Goal: Information Seeking & Learning: Compare options

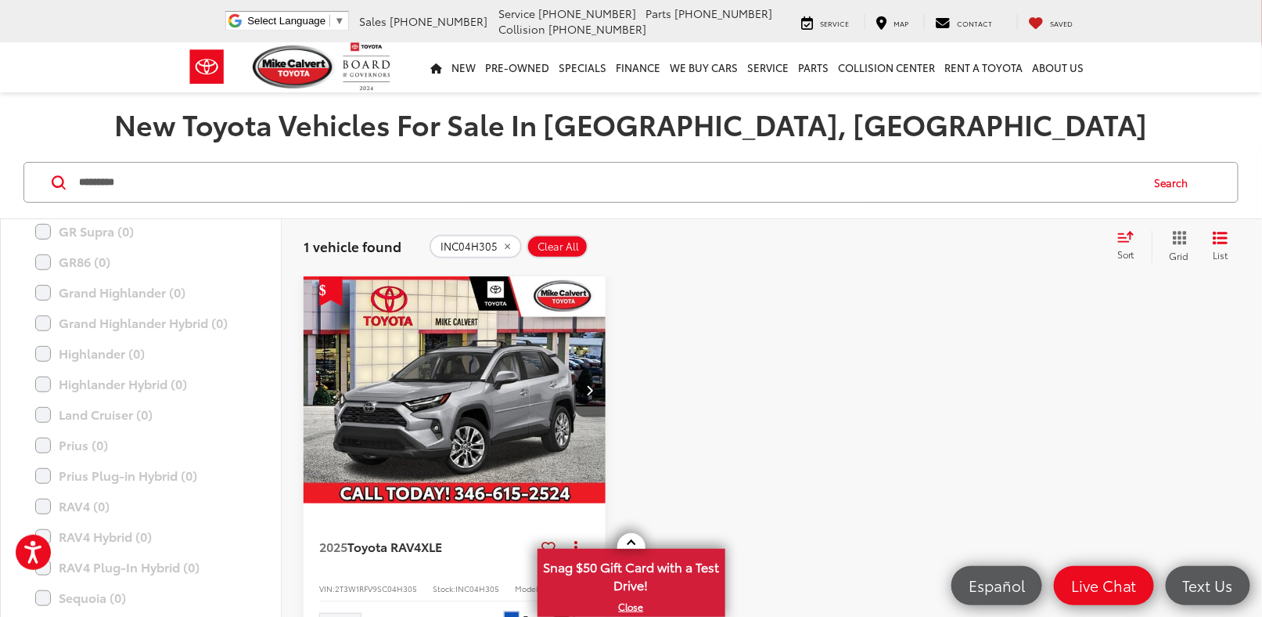
scroll to position [149, 0]
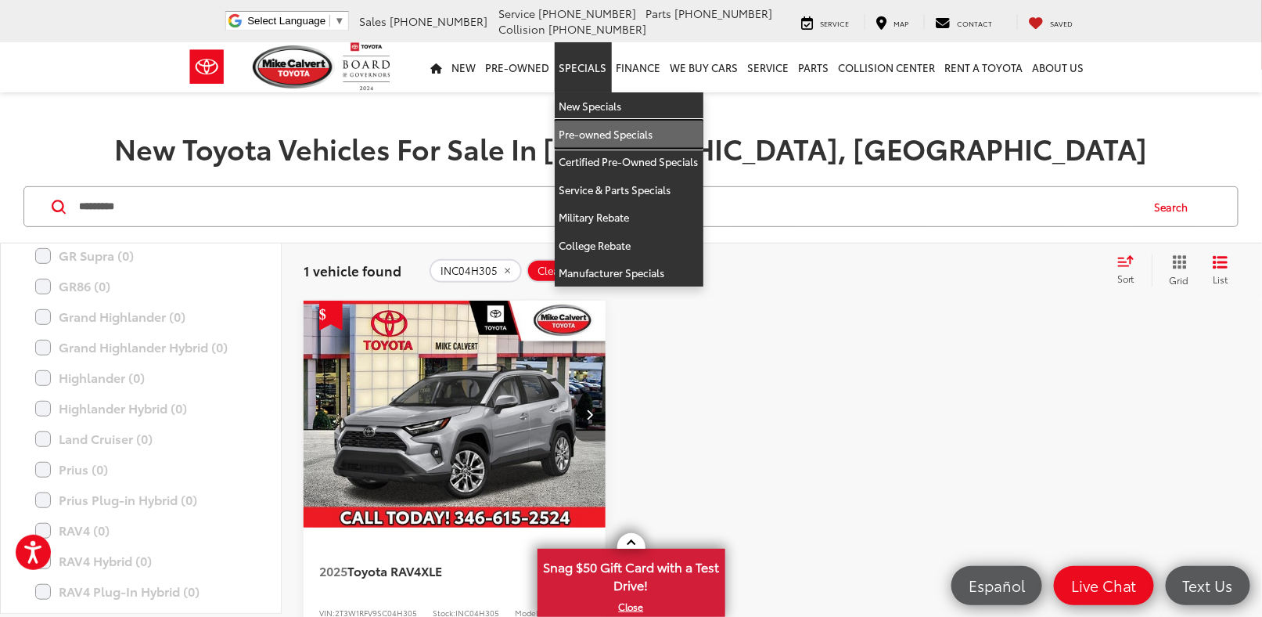
click at [598, 137] on link "Pre-owned Specials" at bounding box center [629, 135] width 149 height 28
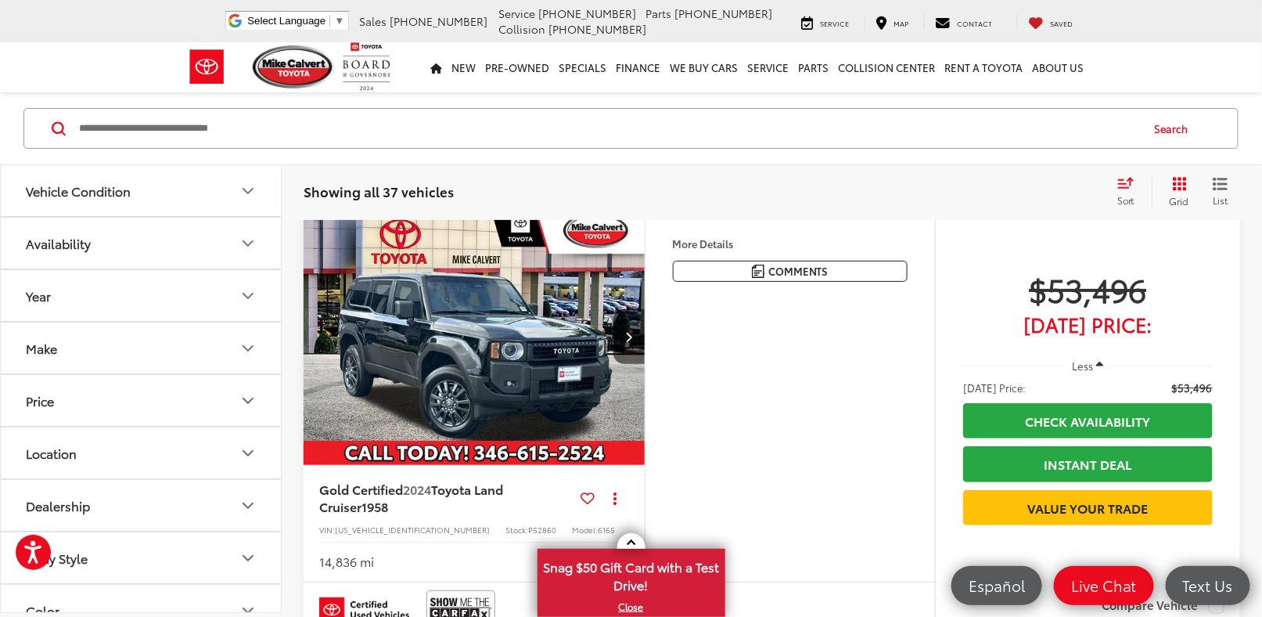
click at [873, 151] on div "Search" at bounding box center [631, 128] width 1262 height 73
click at [868, 165] on div "Showing all 37 vehicles Clear All + 0 test Sort Price: High to Low Price: Low t…" at bounding box center [772, 192] width 981 height 56
click at [1219, 175] on div "Showing all 37 vehicles Clear All + 0 test Sort Price: High to Low Price: Low t…" at bounding box center [772, 192] width 981 height 56
click at [1126, 201] on span "Sort" at bounding box center [1125, 199] width 17 height 13
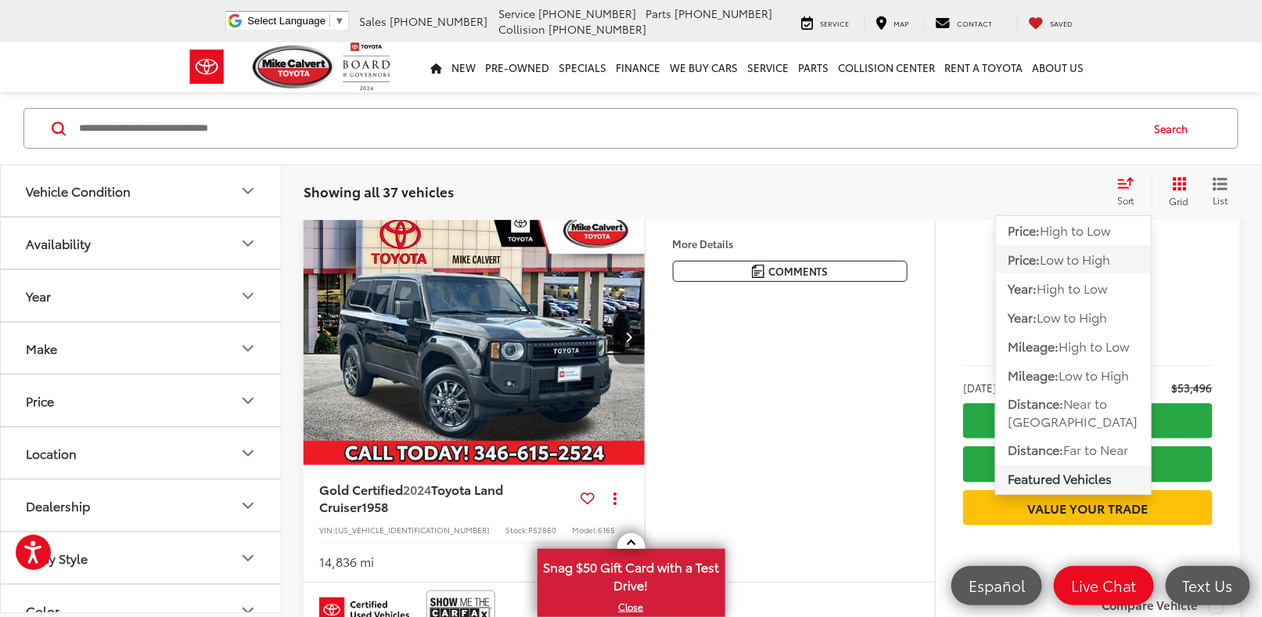
click at [1078, 257] on span "Low to High" at bounding box center [1075, 259] width 70 height 18
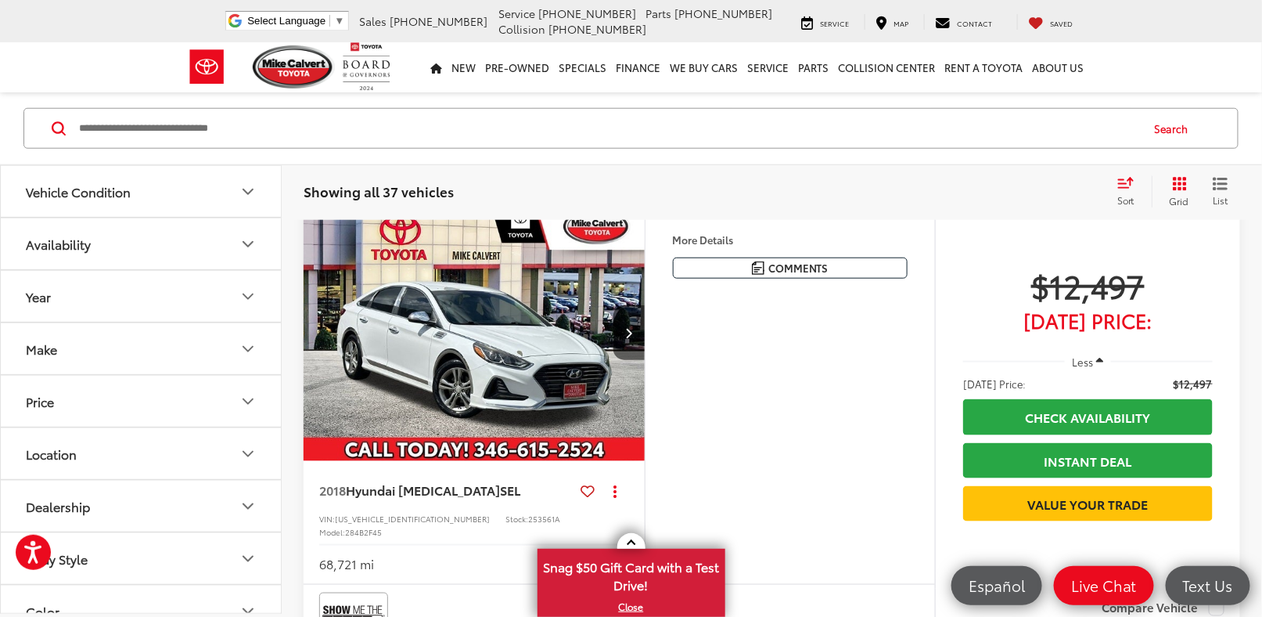
scroll to position [470, 0]
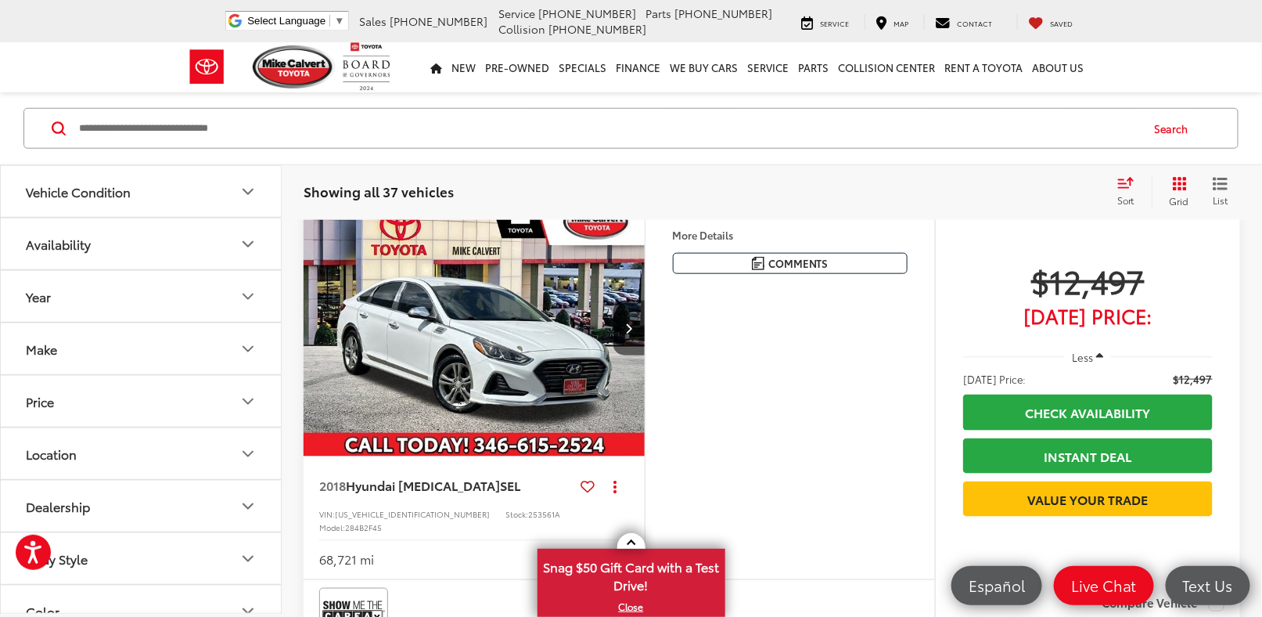
click at [179, 479] on div "Location" at bounding box center [141, 505] width 280 height 52
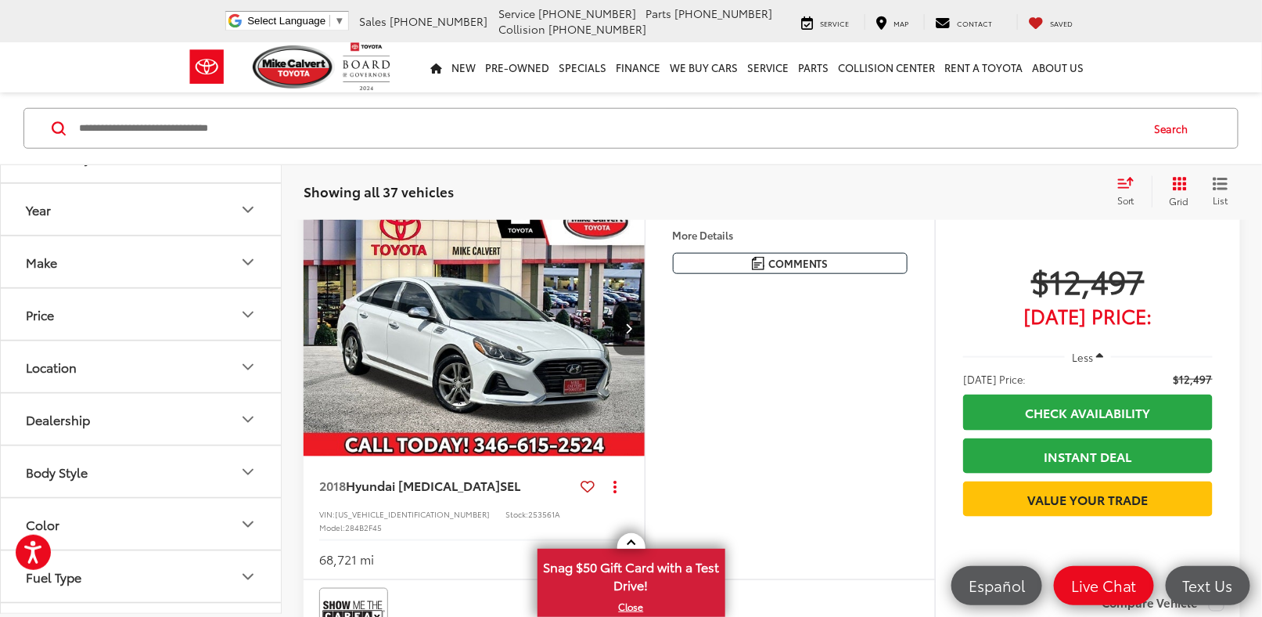
scroll to position [235, 0]
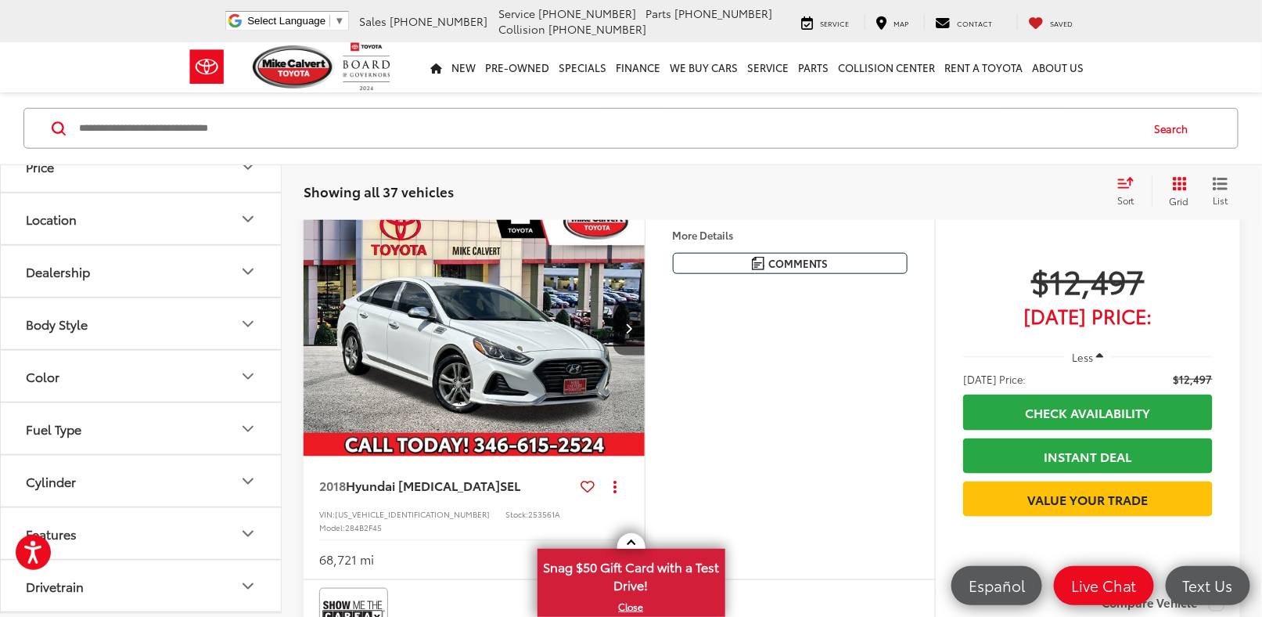
click at [157, 436] on button "Fuel Type" at bounding box center [142, 427] width 282 height 51
click at [77, 522] on label "Hybrid (5)" at bounding box center [140, 529] width 239 height 27
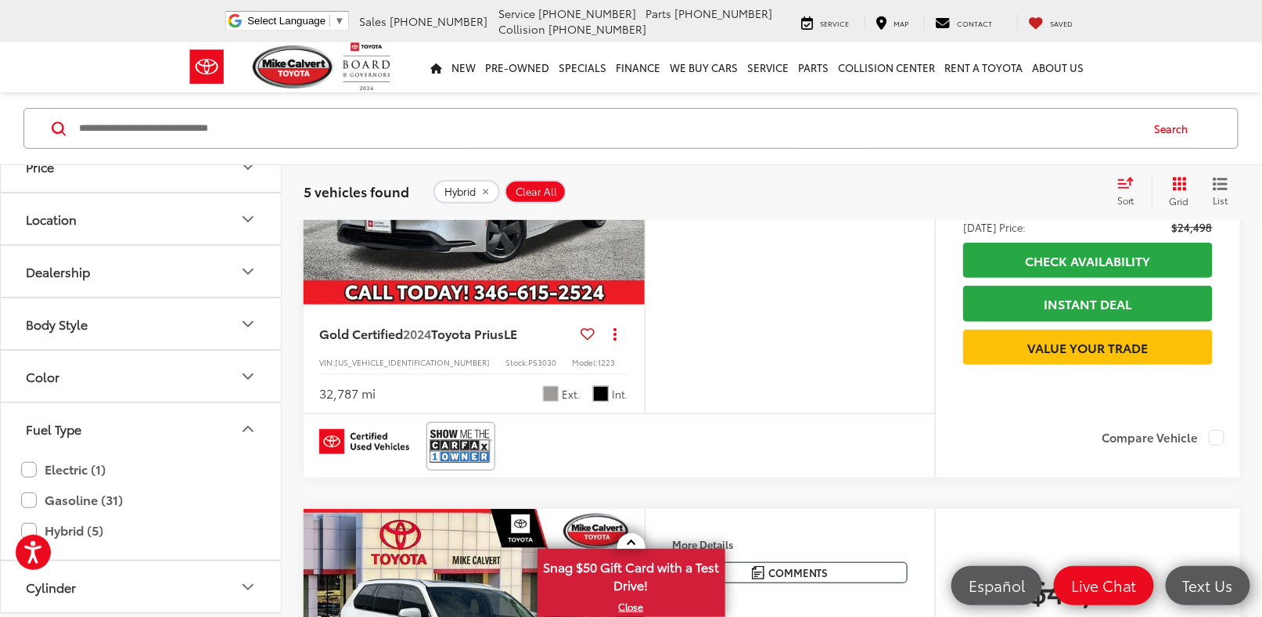
scroll to position [157, 0]
